Goal: Information Seeking & Learning: Learn about a topic

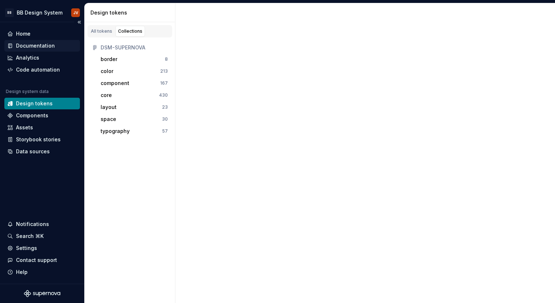
click at [37, 44] on div "Documentation" at bounding box center [35, 45] width 39 height 7
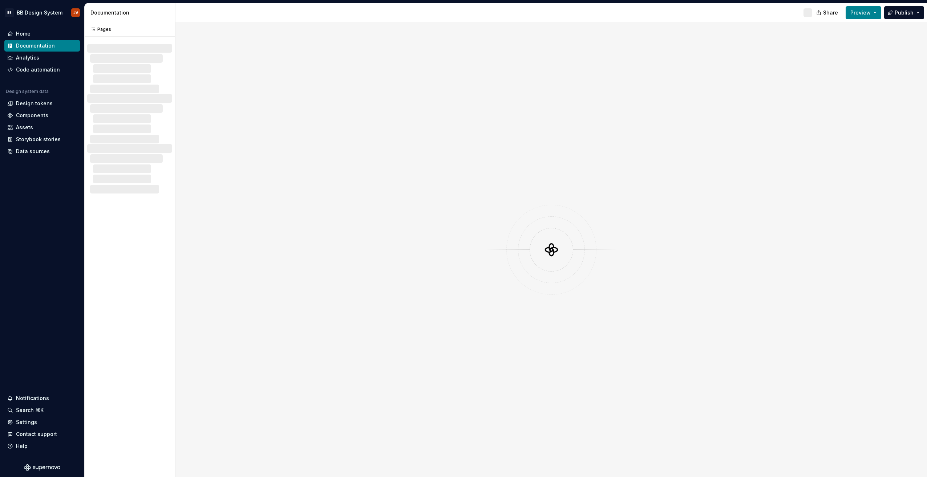
click at [289, 84] on div at bounding box center [550, 249] width 751 height 455
click at [877, 12] on button "Preview" at bounding box center [863, 12] width 36 height 13
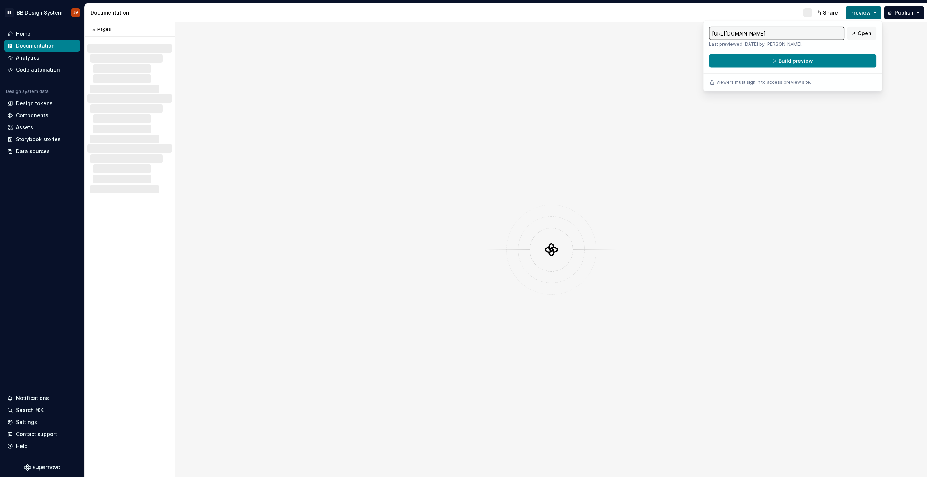
click at [877, 12] on button "Preview" at bounding box center [863, 12] width 36 height 13
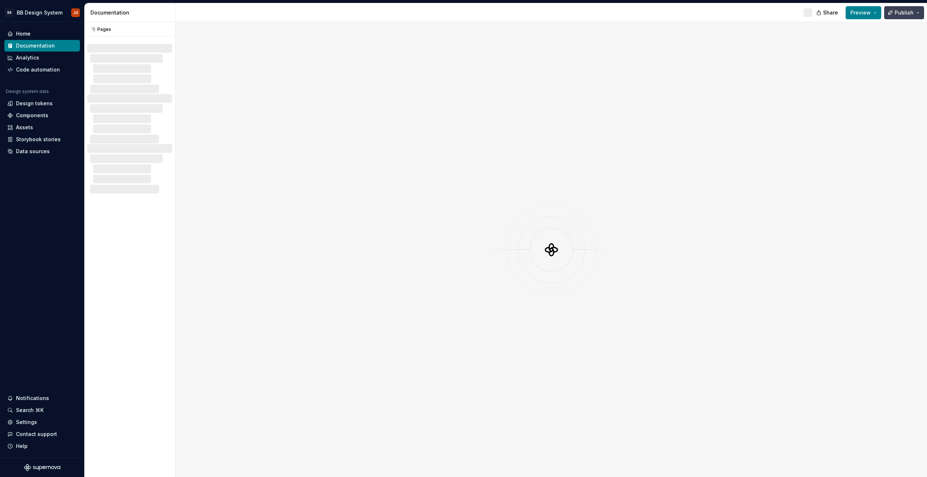
click at [917, 14] on button "Publish" at bounding box center [904, 12] width 40 height 13
click at [783, 5] on div at bounding box center [496, 12] width 642 height 19
click at [872, 11] on button "Preview" at bounding box center [863, 12] width 36 height 13
click at [746, 11] on div at bounding box center [496, 12] width 642 height 19
click at [833, 14] on span "Share" at bounding box center [830, 12] width 15 height 7
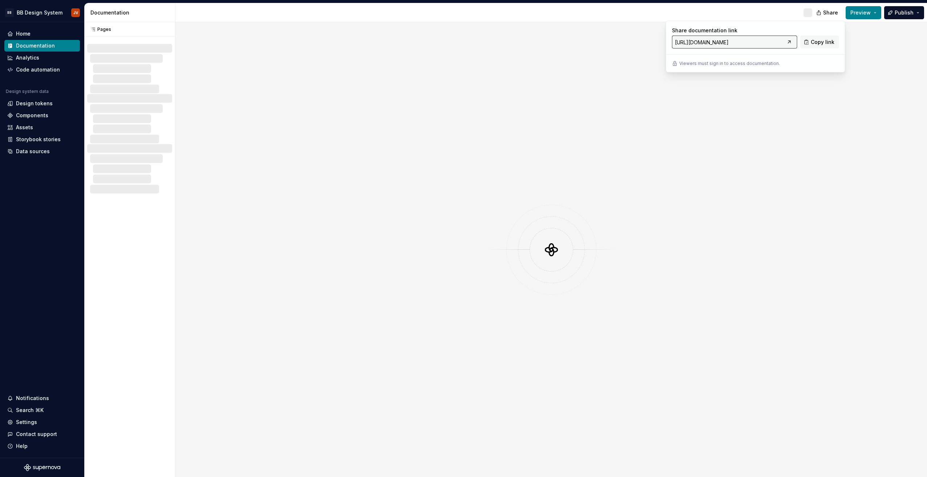
drag, startPoint x: 833, startPoint y: 14, endPoint x: 784, endPoint y: 16, distance: 48.7
click at [784, 16] on div at bounding box center [496, 12] width 642 height 19
click at [34, 70] on div "Code automation" at bounding box center [38, 69] width 44 height 7
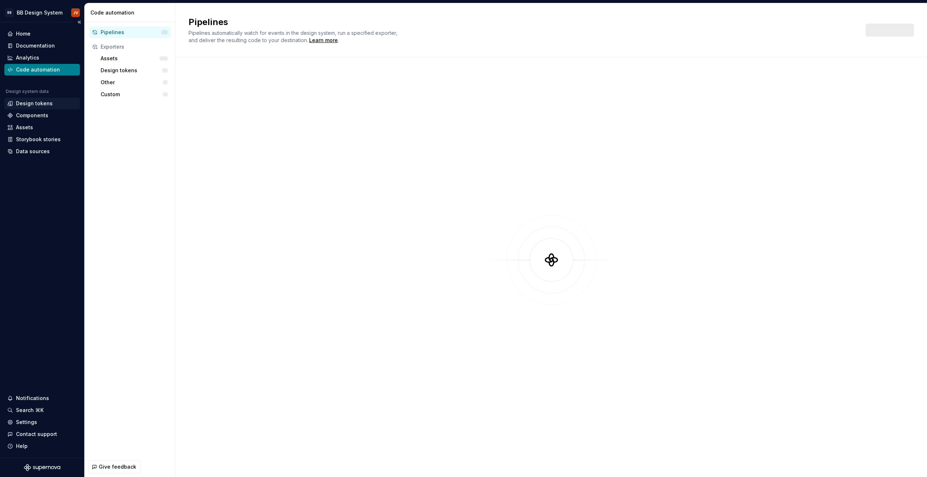
click at [41, 103] on div "Design tokens" at bounding box center [34, 103] width 37 height 7
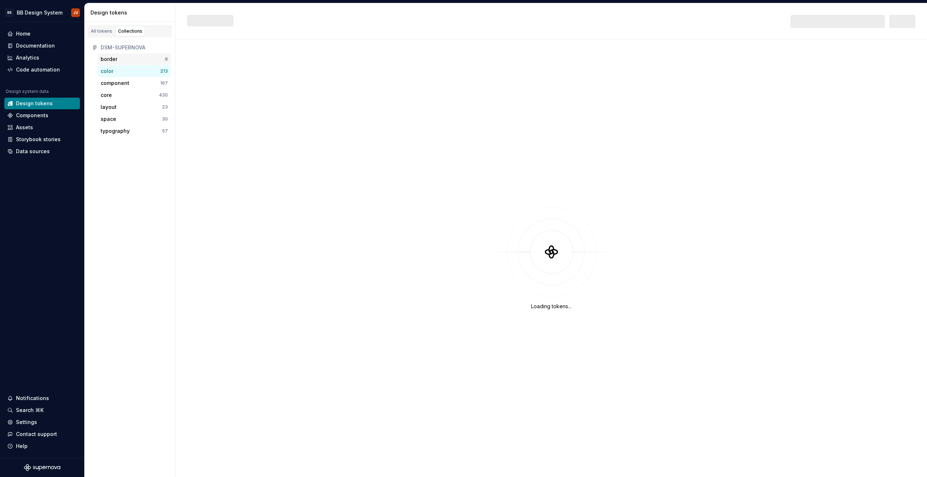
click at [129, 61] on div "border" at bounding box center [133, 59] width 64 height 7
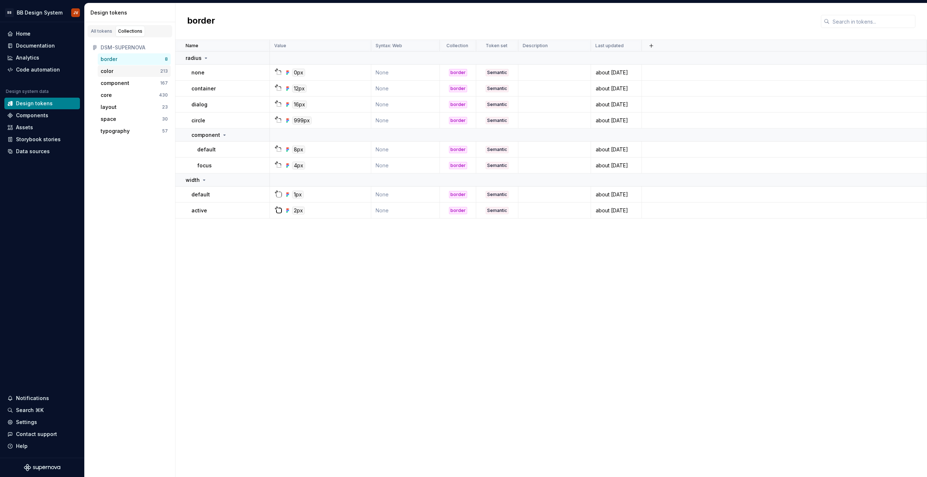
click at [134, 73] on div "color" at bounding box center [131, 71] width 60 height 7
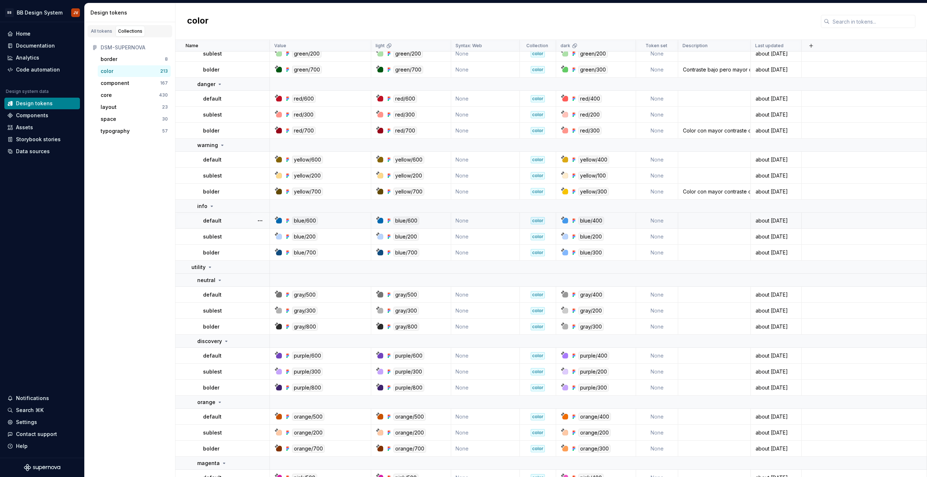
scroll to position [3762, 0]
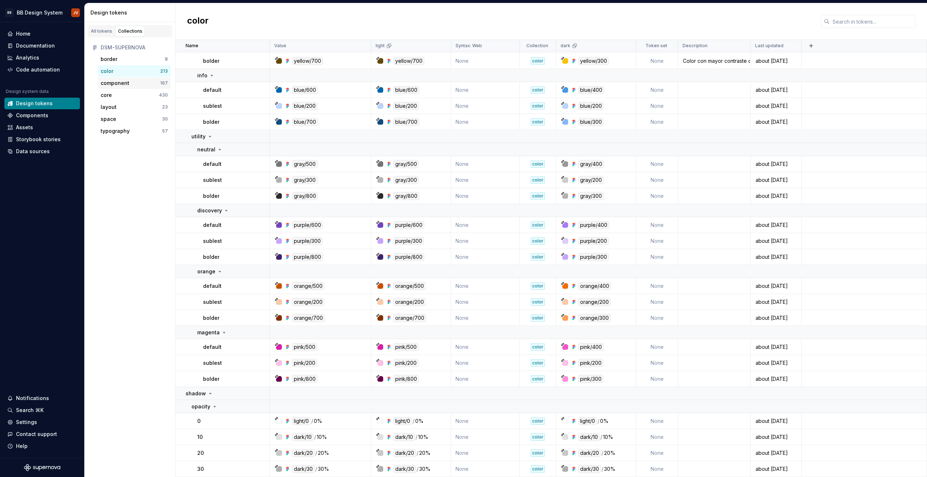
click at [126, 86] on div "component" at bounding box center [115, 83] width 29 height 7
